Goal: Task Accomplishment & Management: Manage account settings

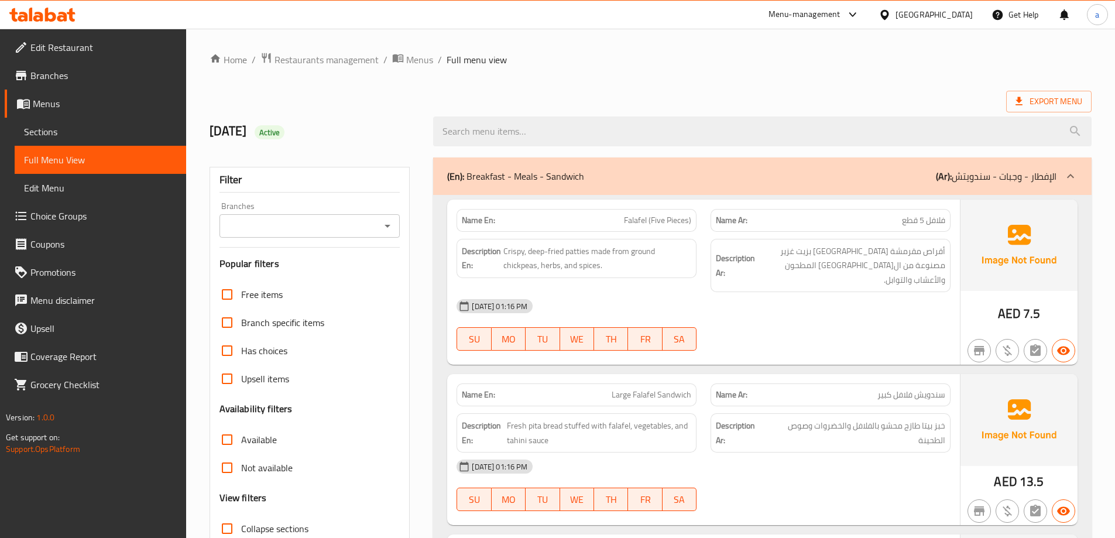
click at [48, 13] on icon at bounding box center [50, 15] width 11 height 14
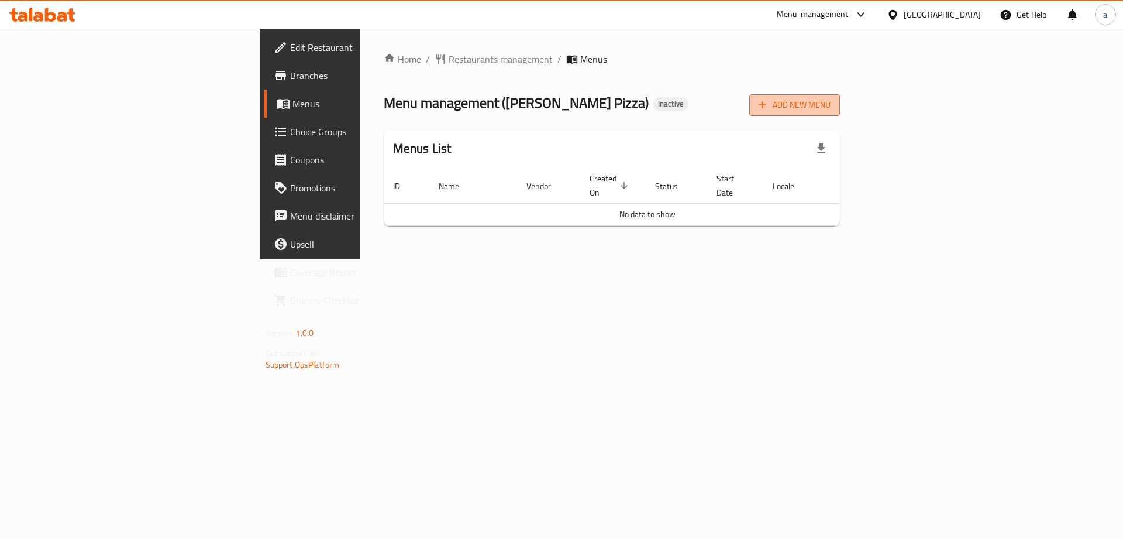
click at [831, 111] on span "Add New Menu" at bounding box center [795, 105] width 72 height 15
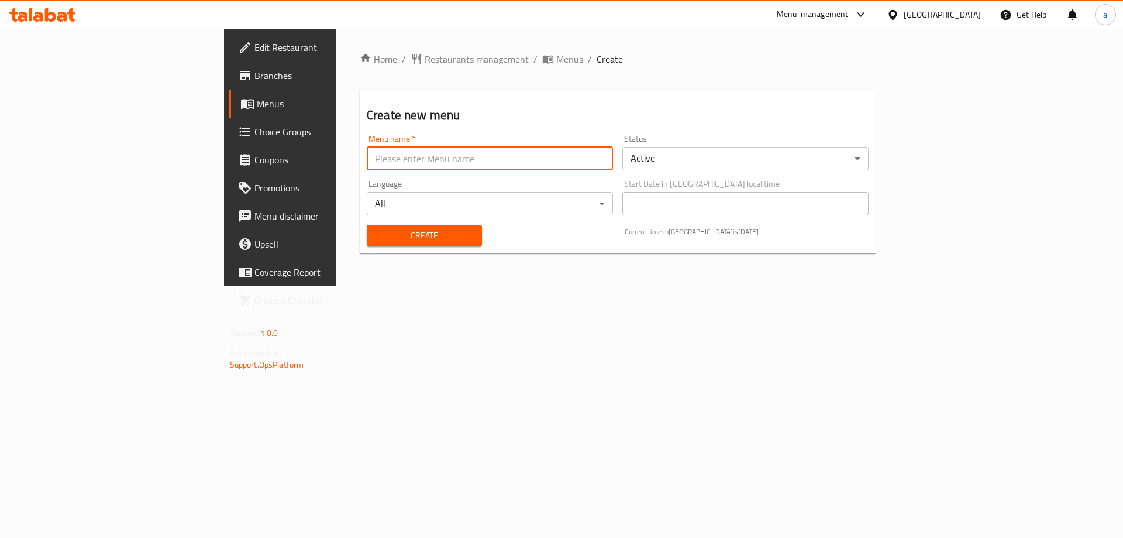
click at [367, 153] on input "text" at bounding box center [490, 158] width 246 height 23
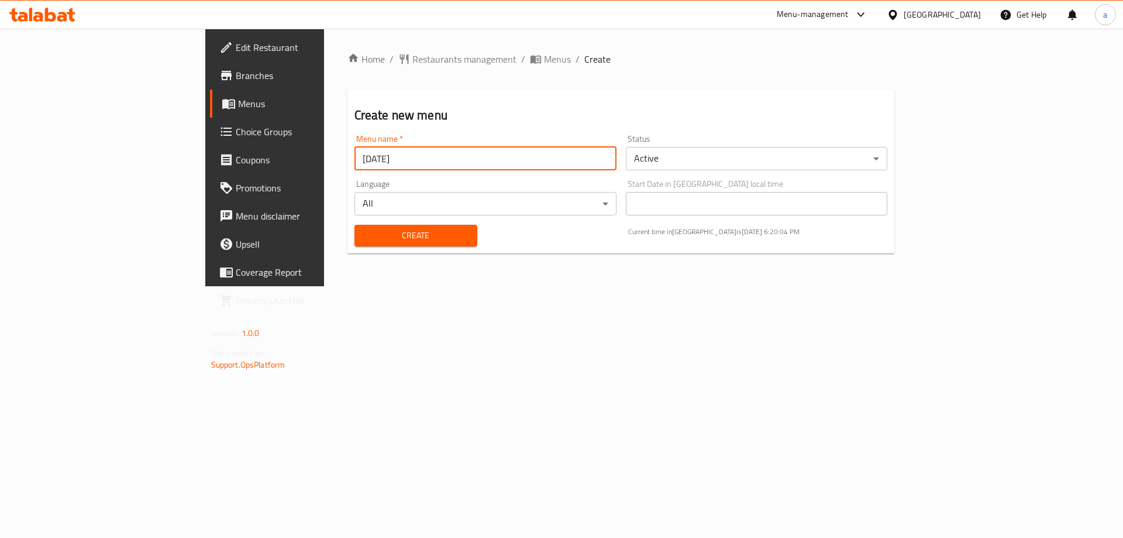
click at [355, 159] on input "11/8/2025" at bounding box center [486, 158] width 262 height 23
type input "[DATE]"
click at [397, 236] on span "Create" at bounding box center [416, 235] width 104 height 15
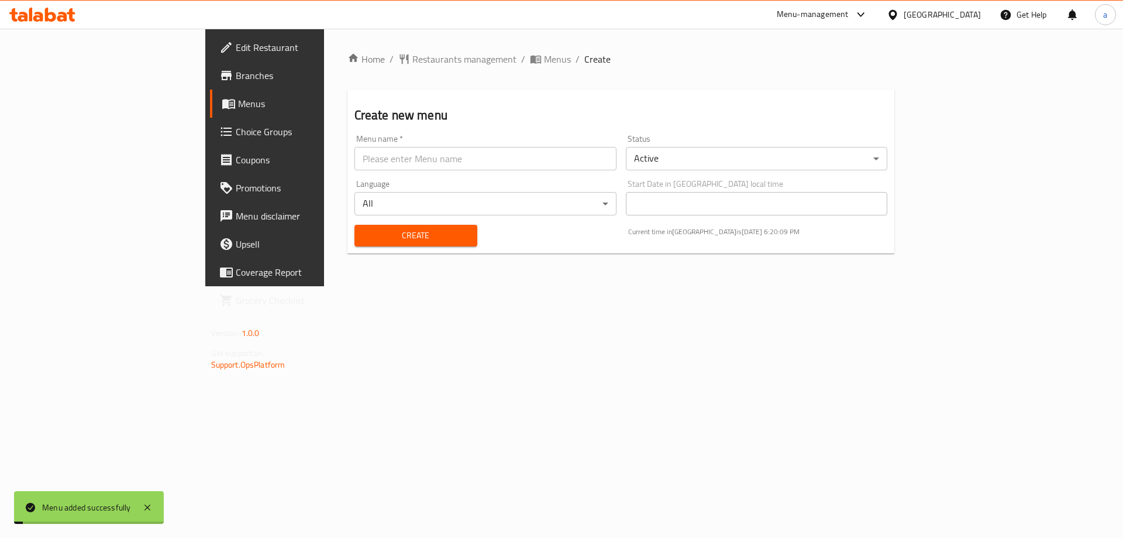
click at [210, 112] on link "Menus" at bounding box center [301, 104] width 183 height 28
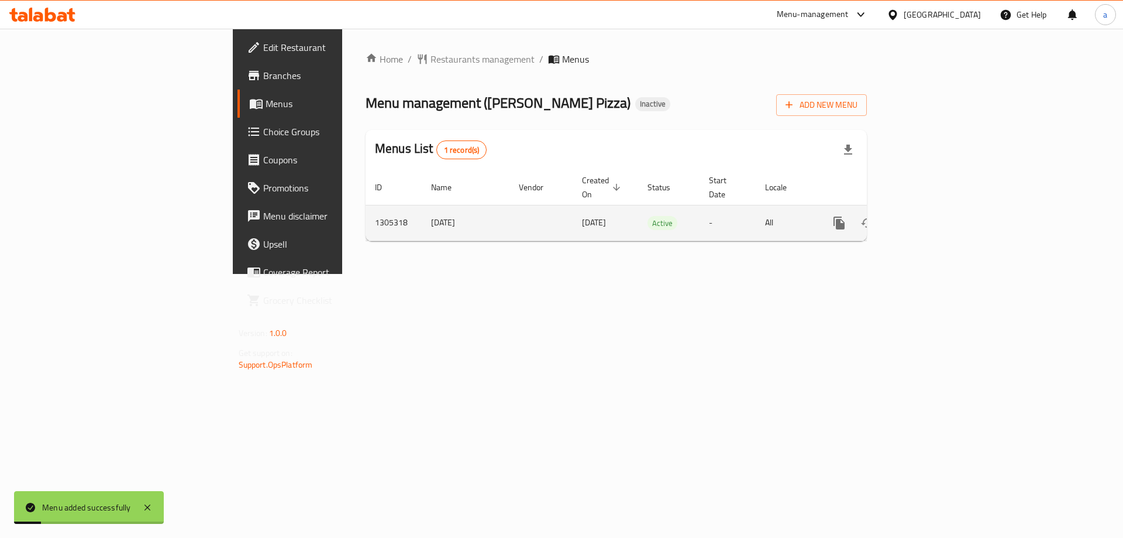
click at [931, 216] on icon "enhanced table" at bounding box center [924, 223] width 14 height 14
